Goal: Information Seeking & Learning: Learn about a topic

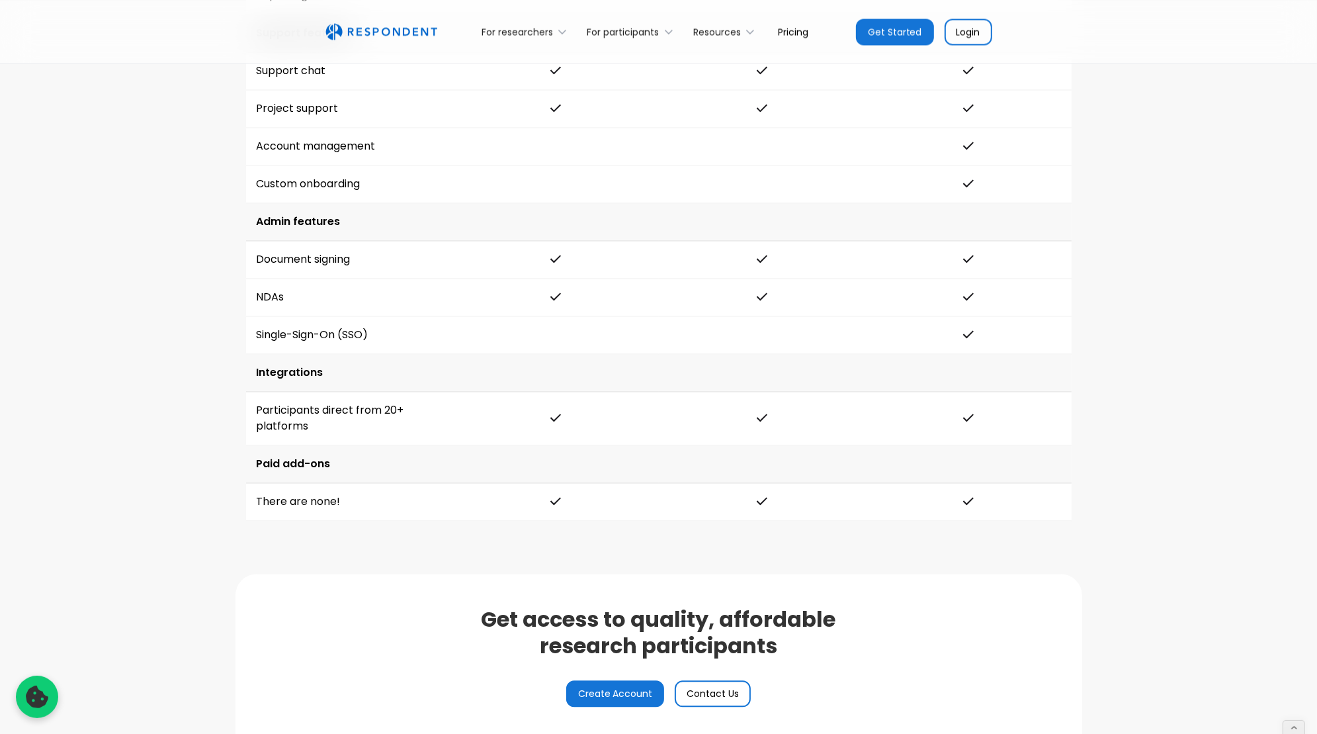
scroll to position [3023, 0]
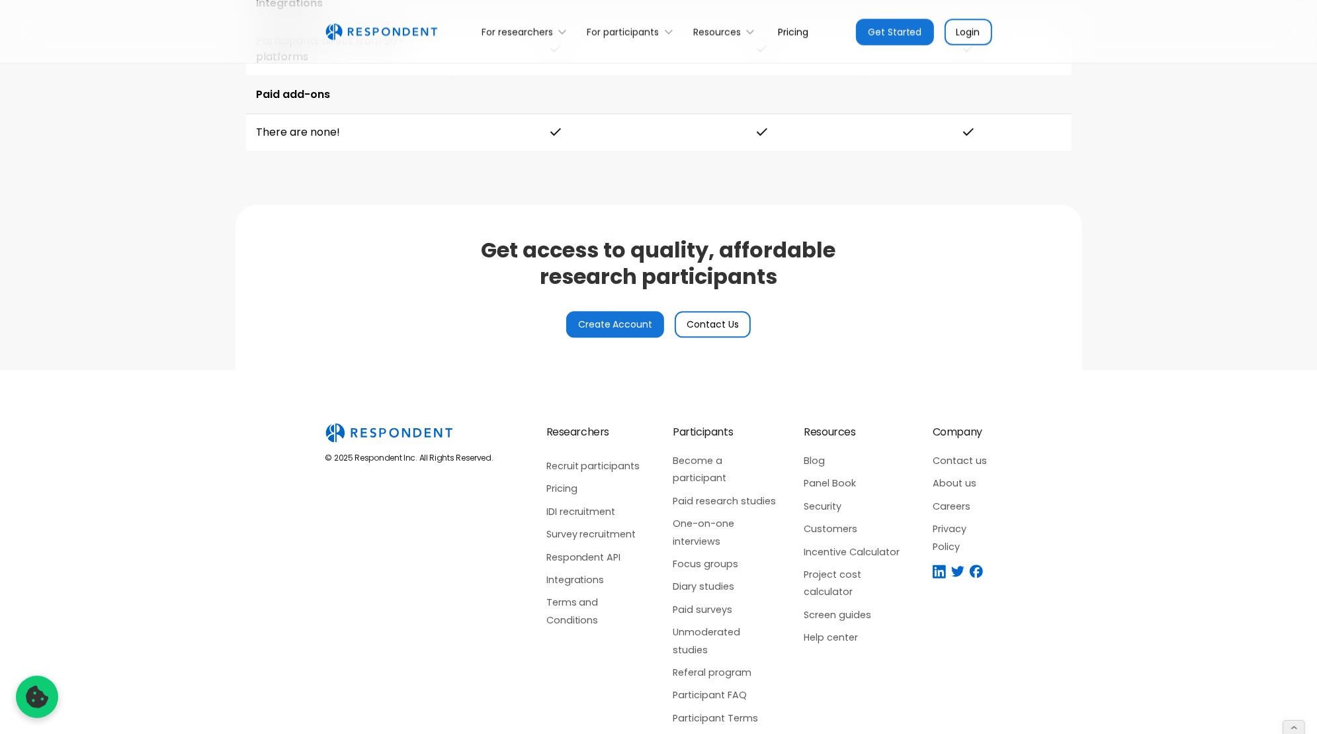
click at [965, 452] on link "Contact us" at bounding box center [963, 460] width 60 height 17
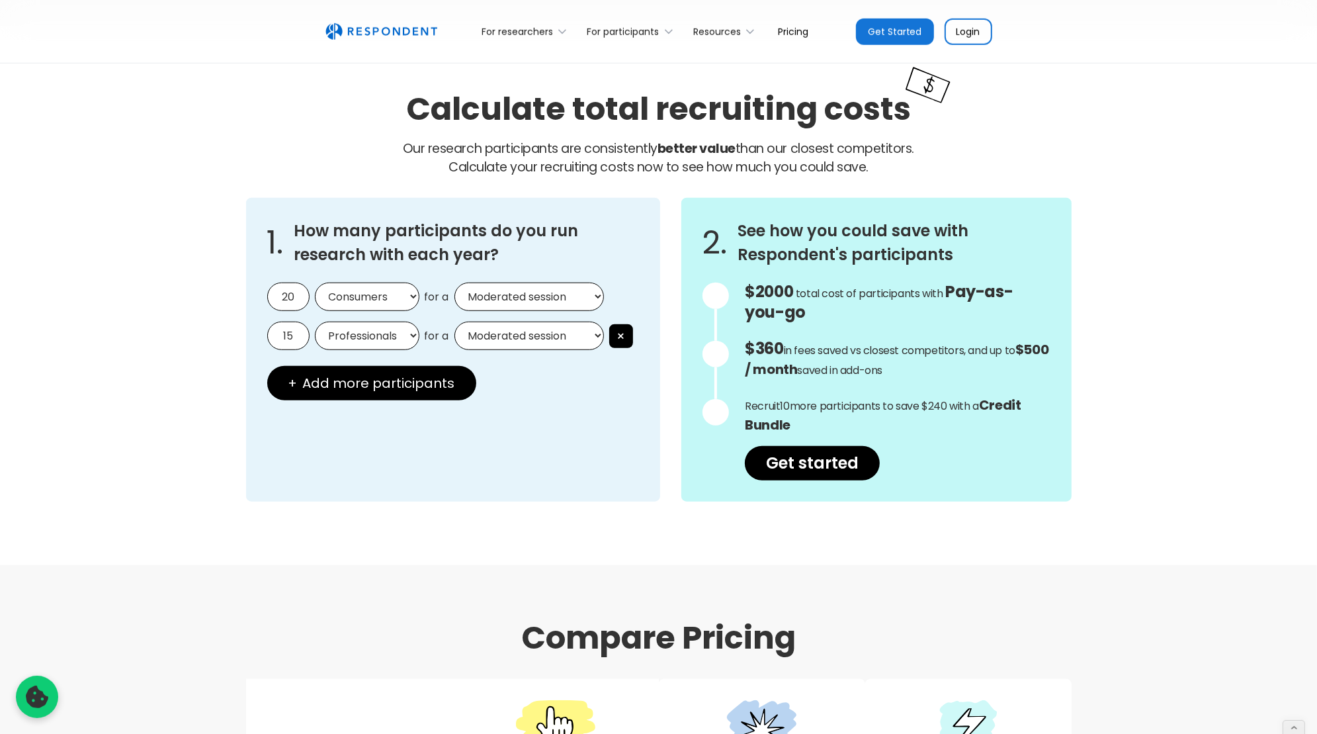
scroll to position [0, 0]
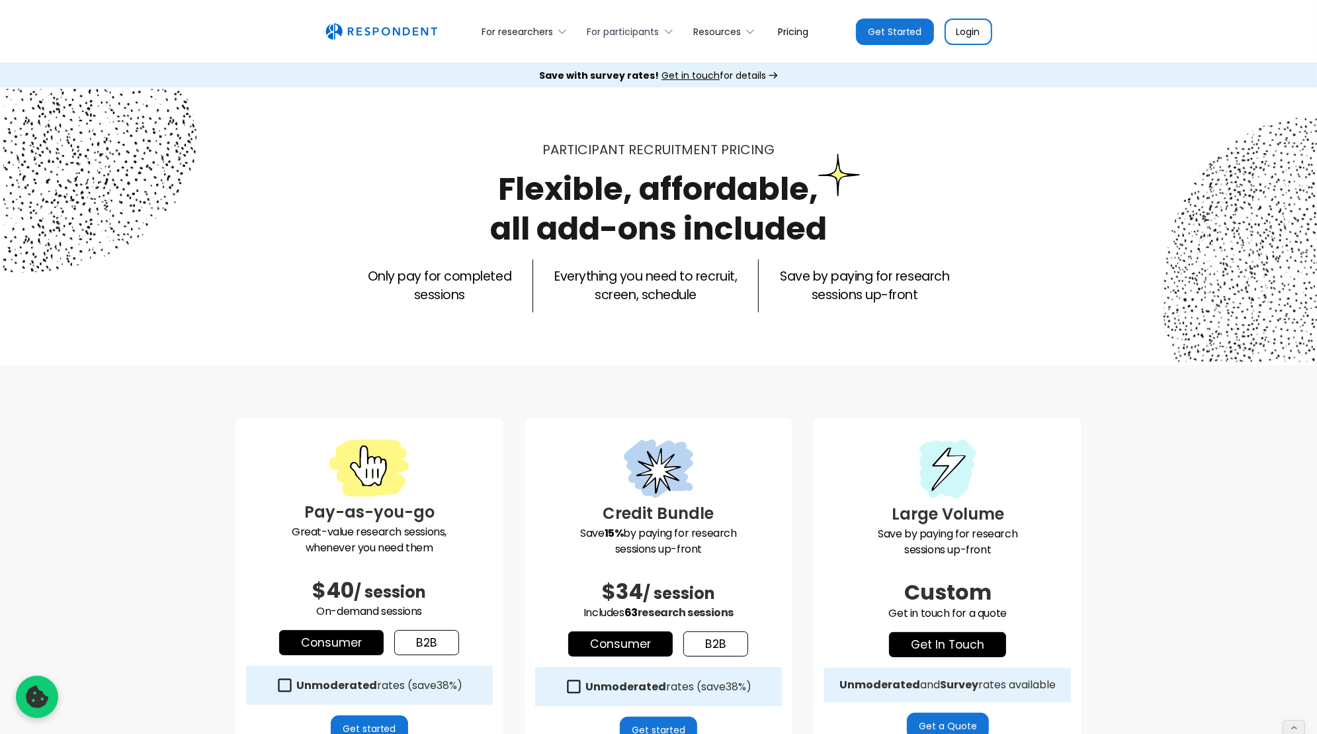
click at [650, 30] on div "For participants" at bounding box center [623, 31] width 72 height 13
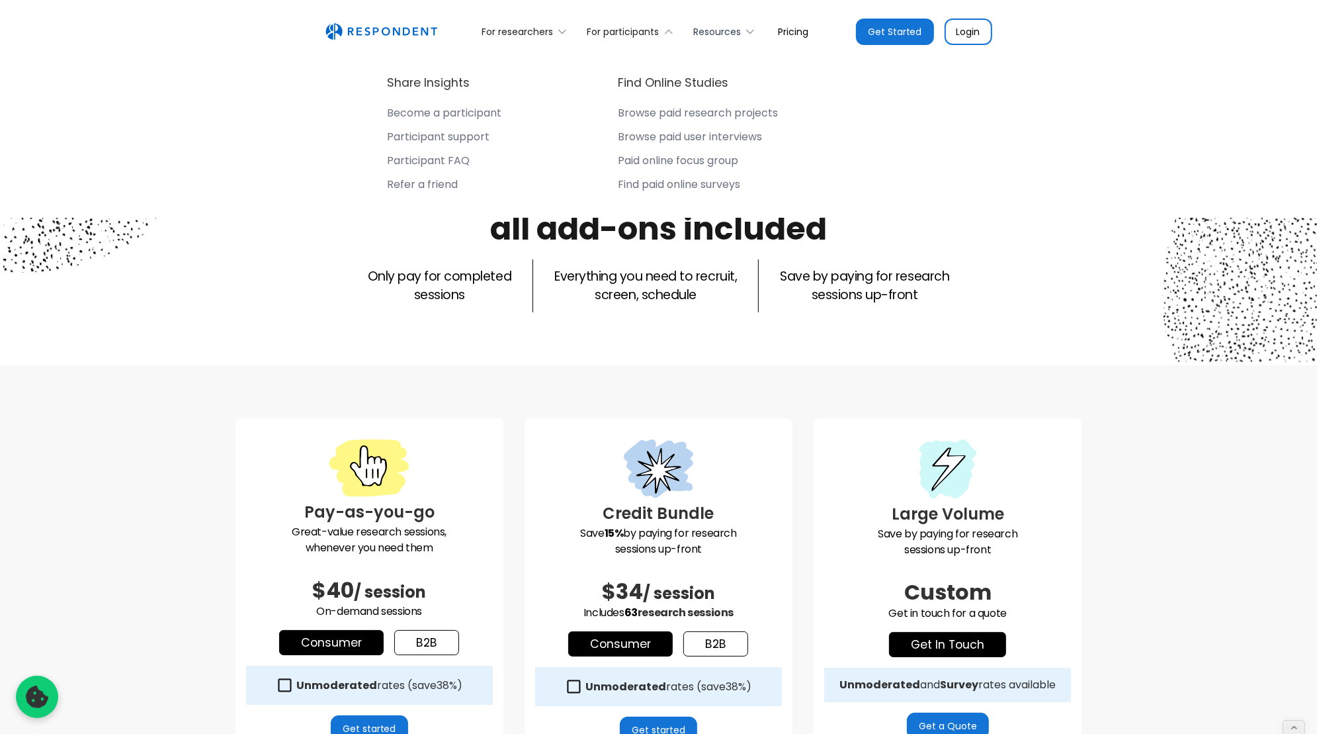
click at [751, 31] on icon at bounding box center [750, 31] width 13 height 13
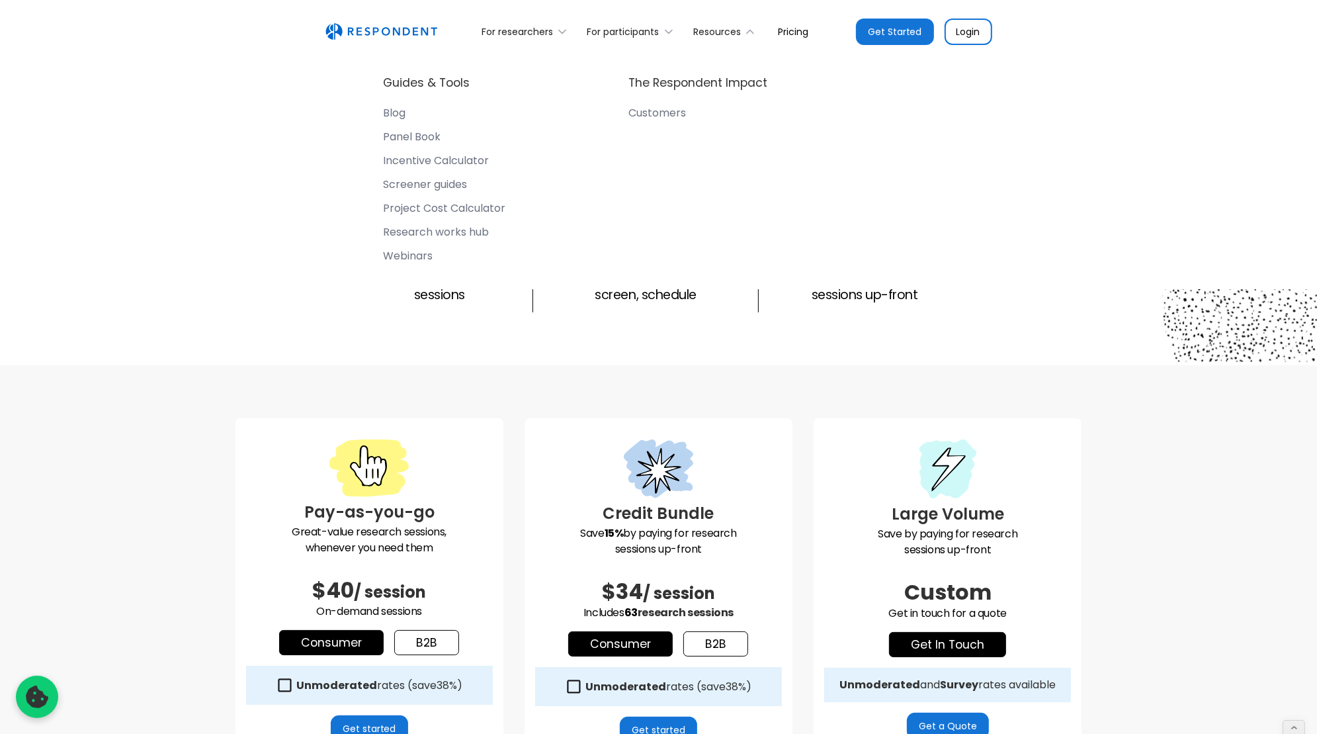
click at [798, 31] on link "Pricing" at bounding box center [793, 31] width 52 height 31
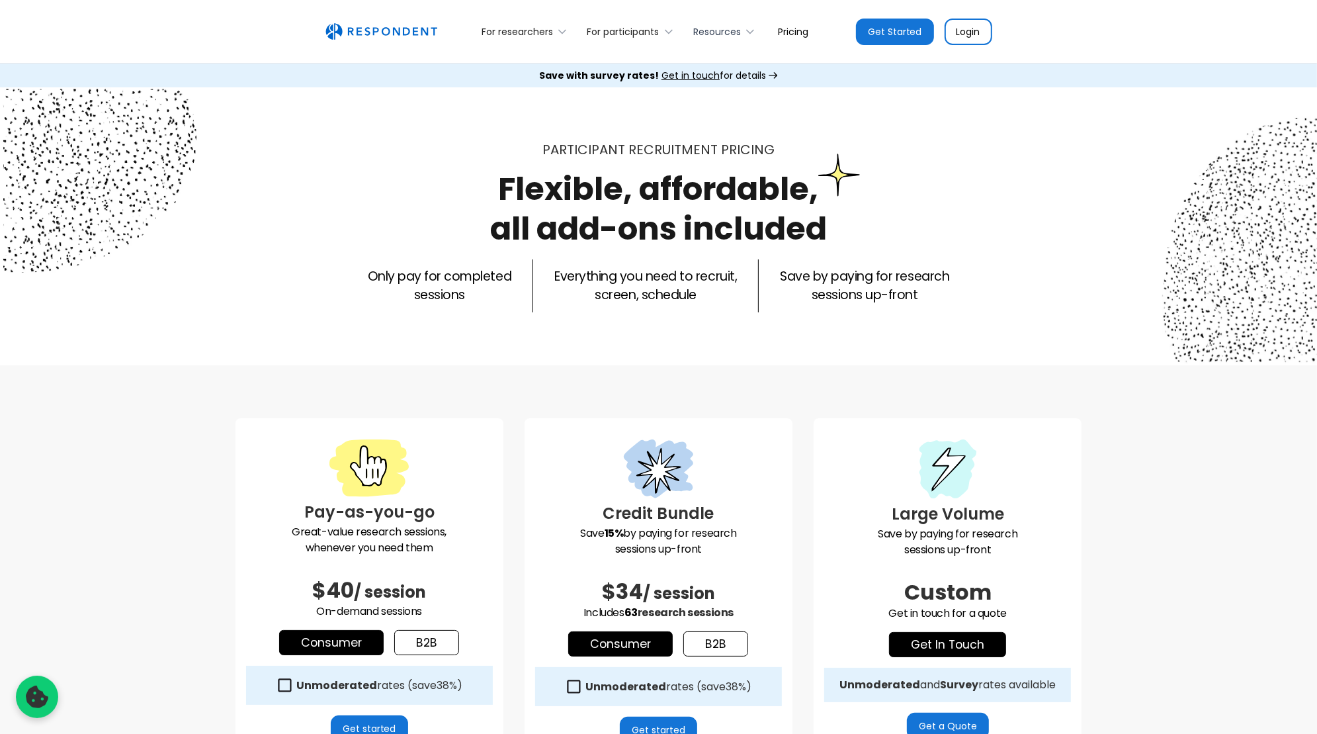
click at [727, 33] on div "Resources" at bounding box center [717, 31] width 48 height 13
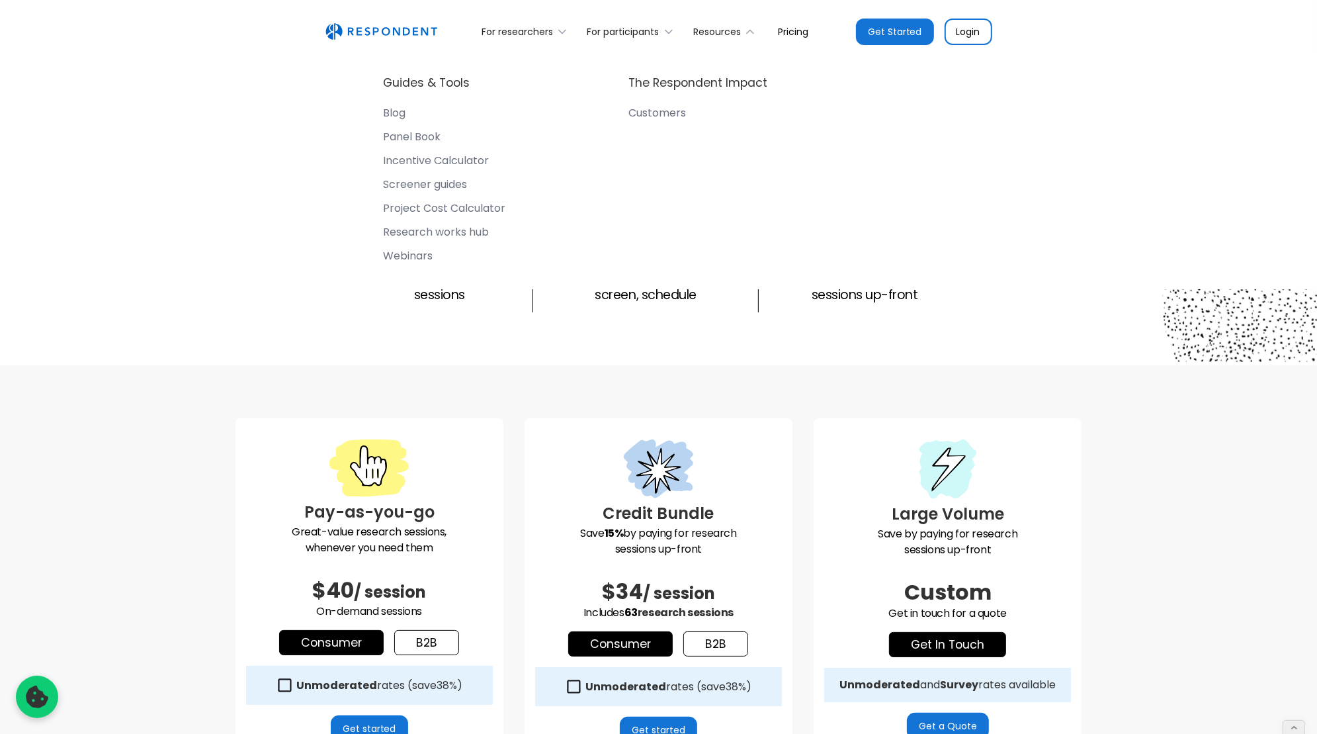
click at [442, 373] on div "Pay-as-you-go Great-value research sessions, whenever you need them $40 / sessi…" at bounding box center [658, 734] width 1317 height 739
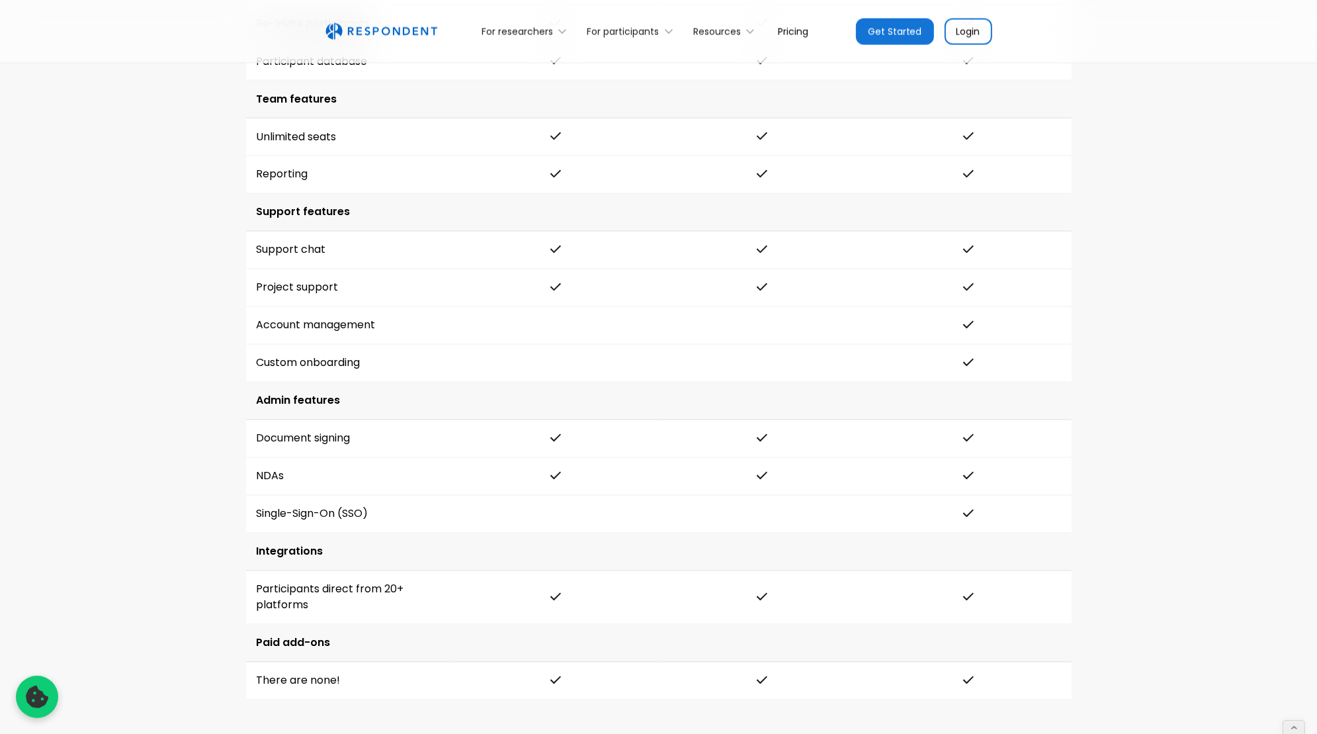
scroll to position [3023, 0]
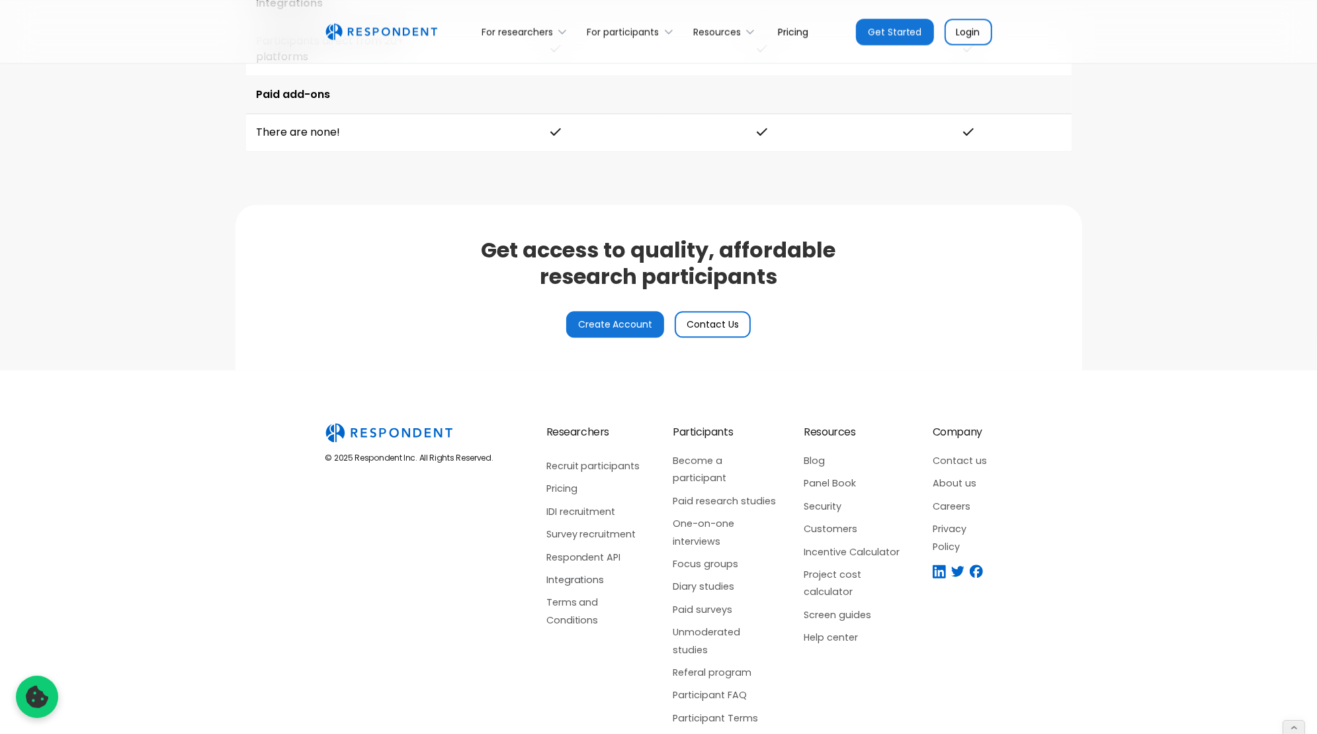
click at [588, 571] on link "Integrations" at bounding box center [596, 579] width 101 height 17
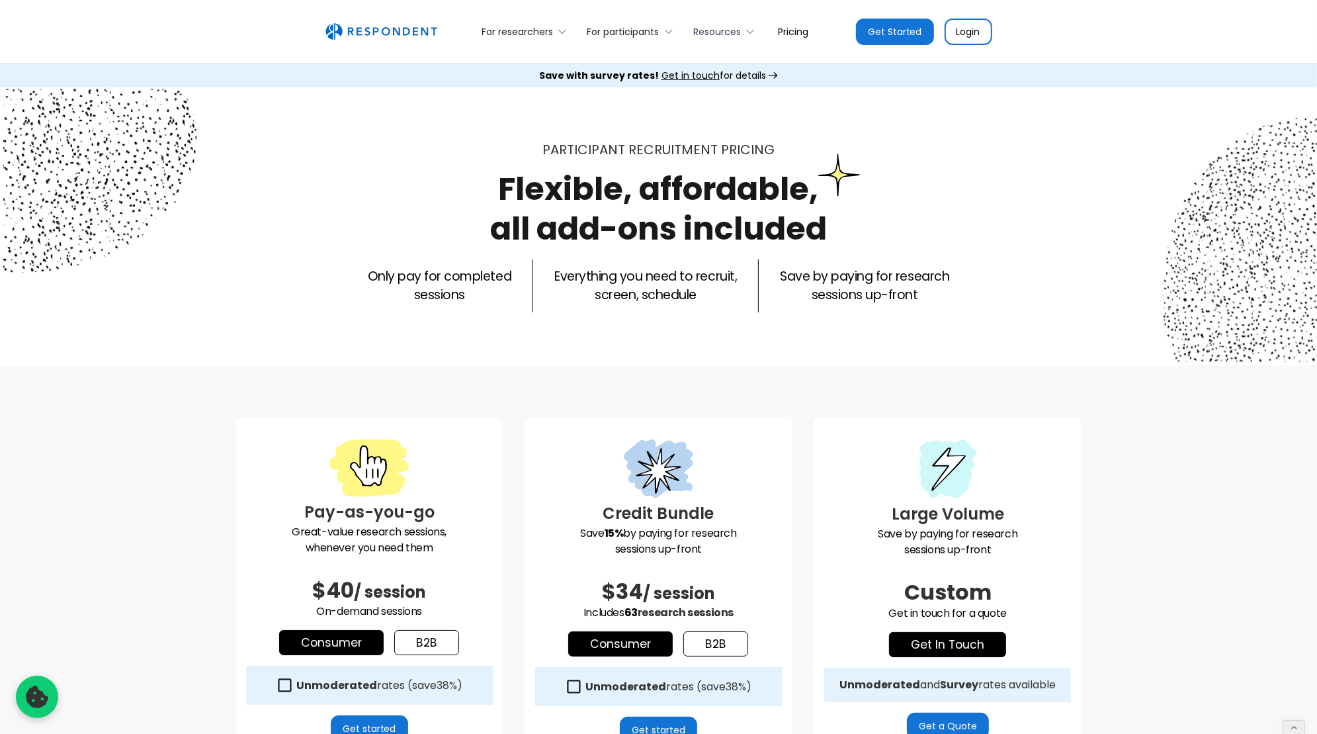
click at [729, 34] on div "Resources" at bounding box center [717, 31] width 48 height 13
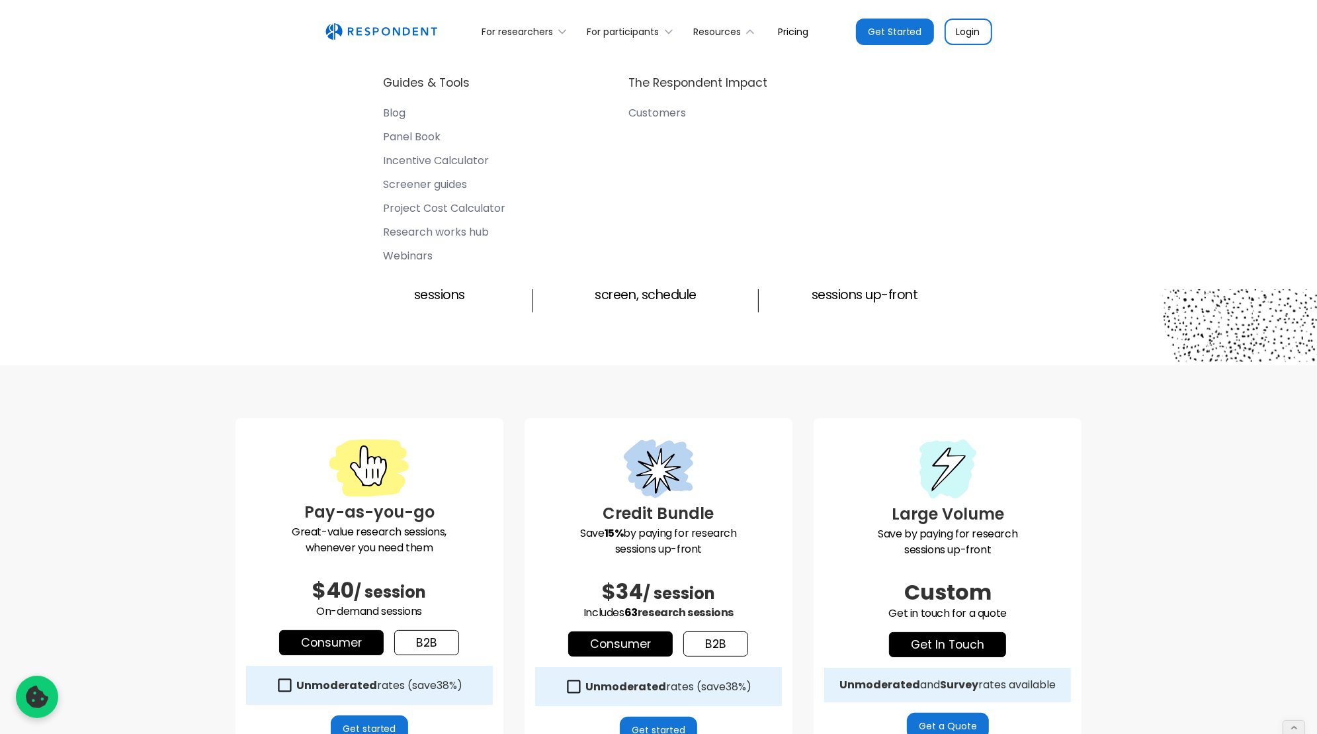
click at [429, 140] on div "Panel Book" at bounding box center [412, 136] width 58 height 13
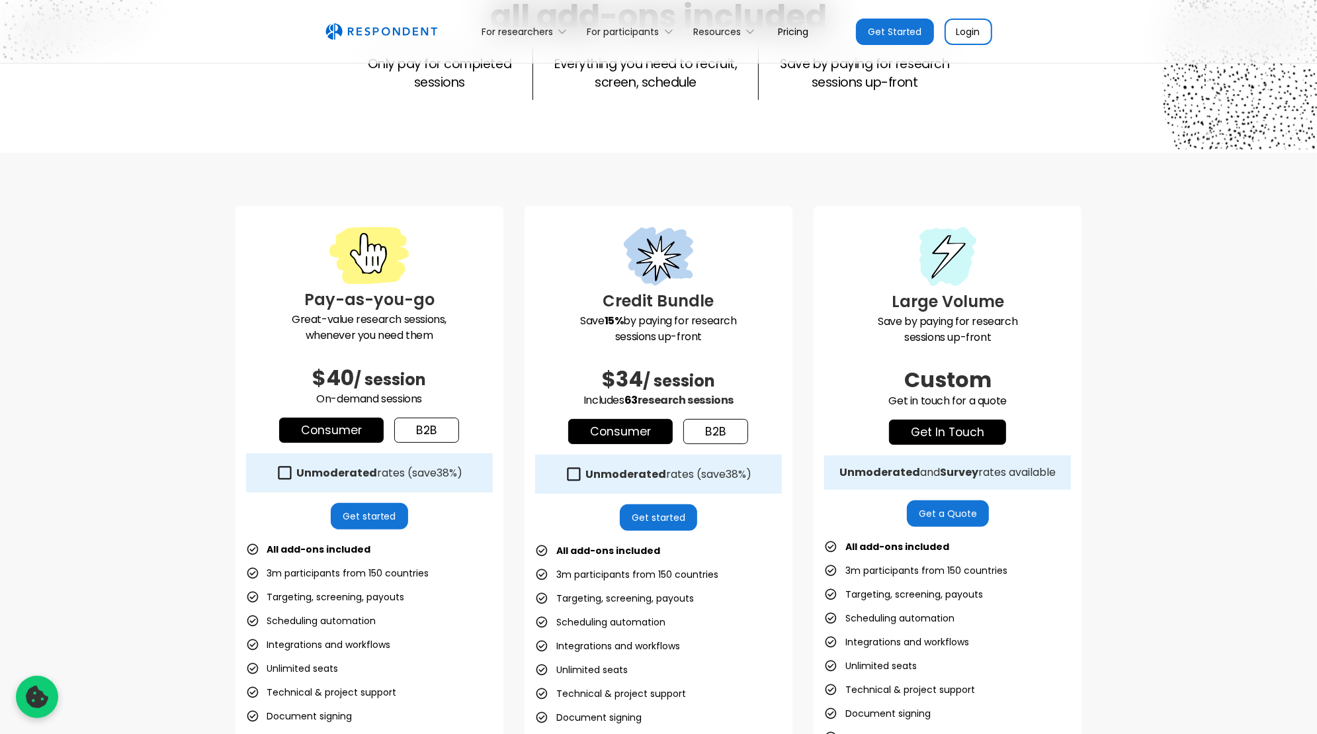
scroll to position [213, 0]
click at [955, 511] on link "Get a Quote" at bounding box center [948, 512] width 82 height 26
